Goal: Task Accomplishment & Management: Manage account settings

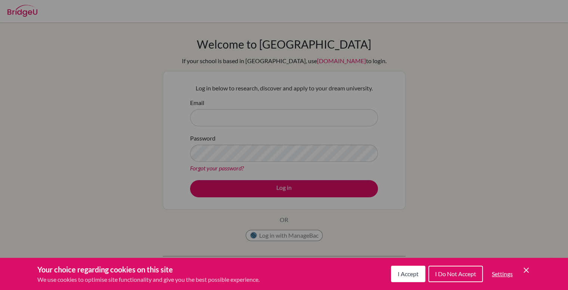
click at [371, 126] on div "Cookie Preferences" at bounding box center [284, 145] width 568 height 290
click at [403, 278] on button "I Accept" at bounding box center [408, 274] width 34 height 16
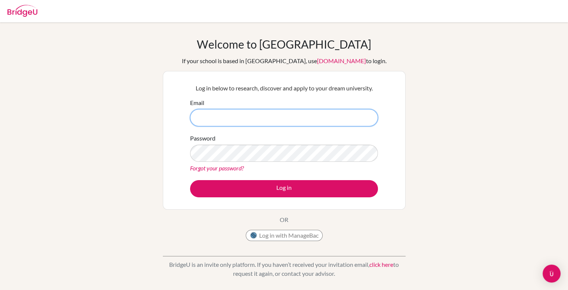
click at [260, 121] on input "Email" at bounding box center [284, 117] width 188 height 17
type input "[EMAIL_ADDRESS][DOMAIN_NAME]"
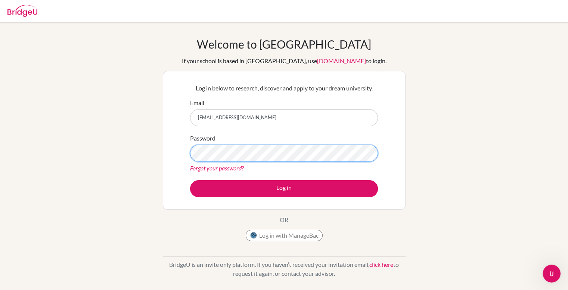
click at [190, 180] on button "Log in" at bounding box center [284, 188] width 188 height 17
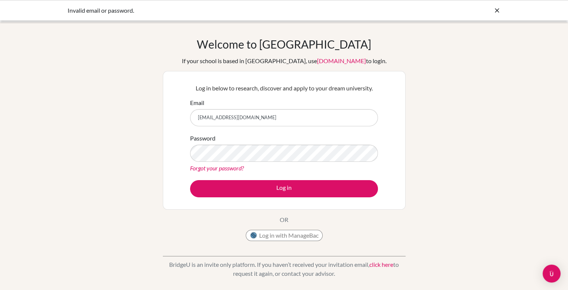
click at [223, 167] on link "Forgot your password?" at bounding box center [217, 167] width 54 height 7
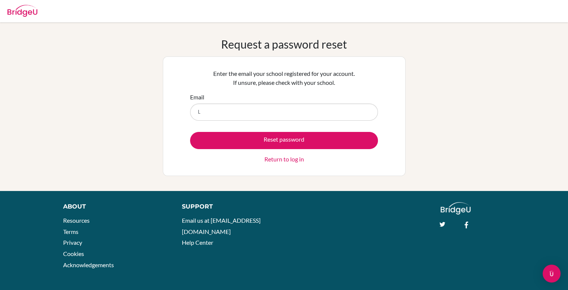
type input "[EMAIL_ADDRESS][DOMAIN_NAME]"
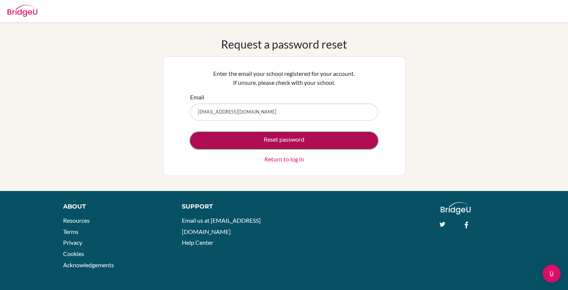
click at [279, 146] on button "Reset password" at bounding box center [284, 140] width 188 height 17
